Goal: Task Accomplishment & Management: Use online tool/utility

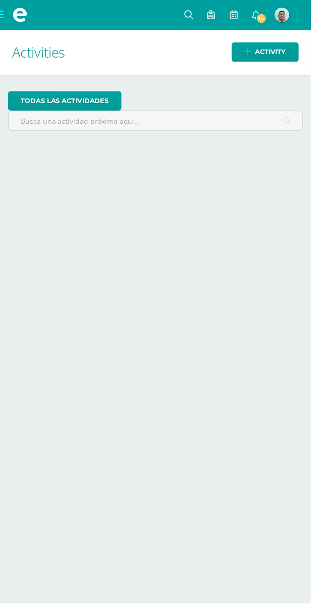
click at [9, 14] on span at bounding box center [20, 15] width 40 height 30
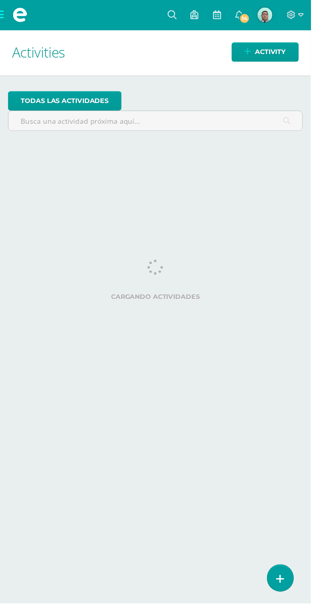
click at [9, 11] on span at bounding box center [20, 15] width 40 height 30
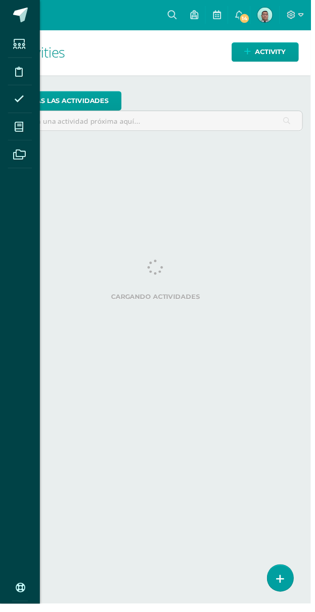
click at [27, 129] on span at bounding box center [19, 128] width 23 height 23
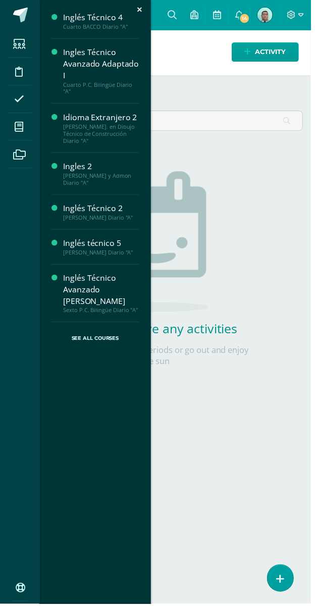
click at [122, 55] on div "Ingles Técnico Avanzado Adaptado I" at bounding box center [102, 64] width 77 height 35
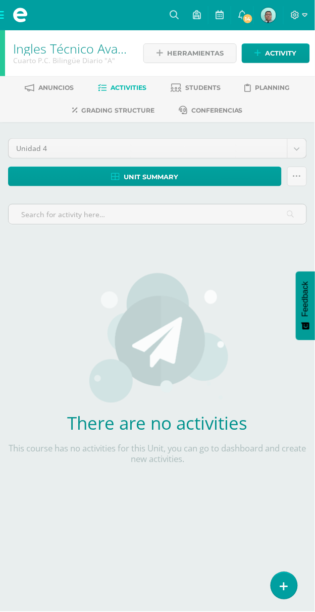
click at [281, 577] on link at bounding box center [284, 586] width 26 height 27
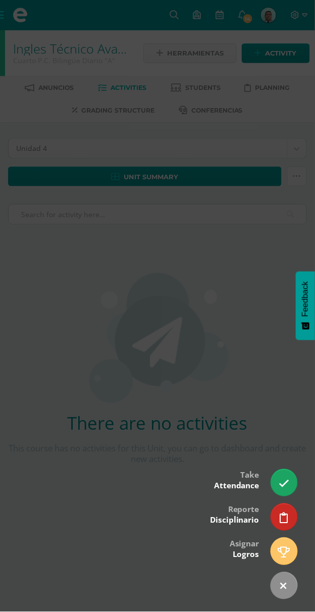
click at [284, 492] on link at bounding box center [284, 483] width 26 height 27
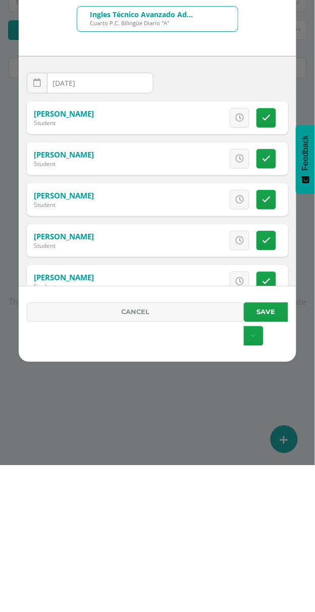
click at [272, 260] on link at bounding box center [267, 265] width 20 height 20
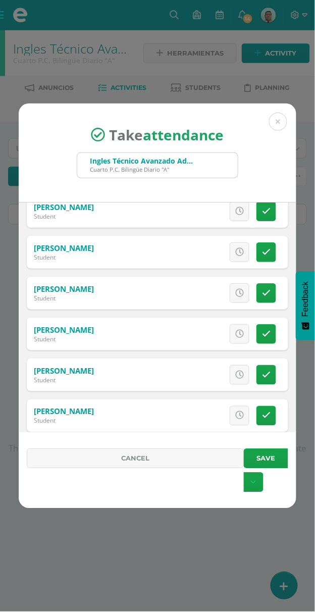
scroll to position [503, 0]
click at [267, 292] on icon at bounding box center [266, 293] width 9 height 9
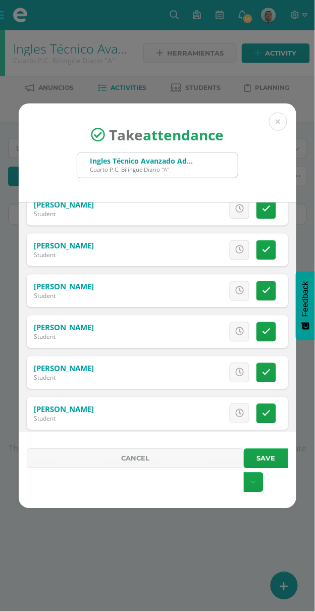
scroll to position [713, 0]
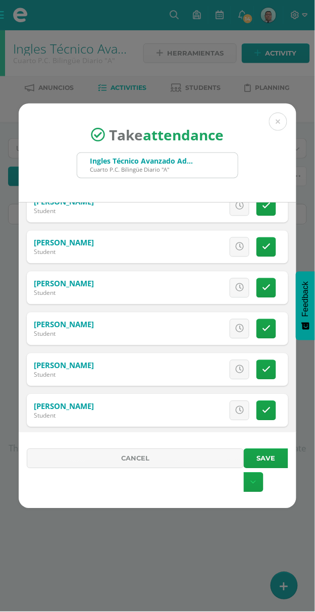
click at [272, 290] on link at bounding box center [267, 288] width 20 height 20
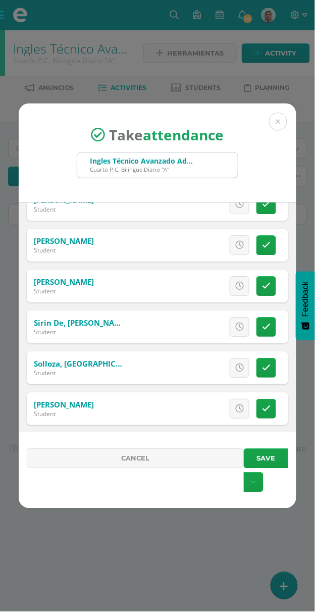
scroll to position [878, 0]
click at [268, 326] on icon at bounding box center [266, 327] width 9 height 9
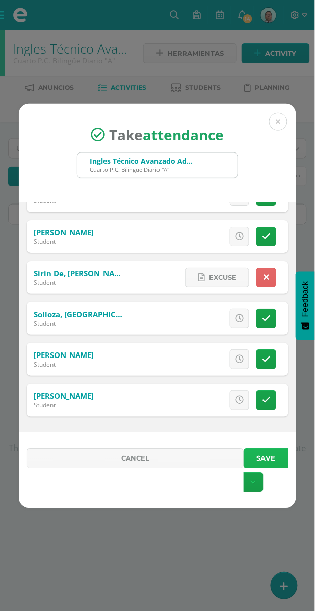
click at [284, 451] on button "Save" at bounding box center [266, 459] width 44 height 20
